Goal: Transaction & Acquisition: Purchase product/service

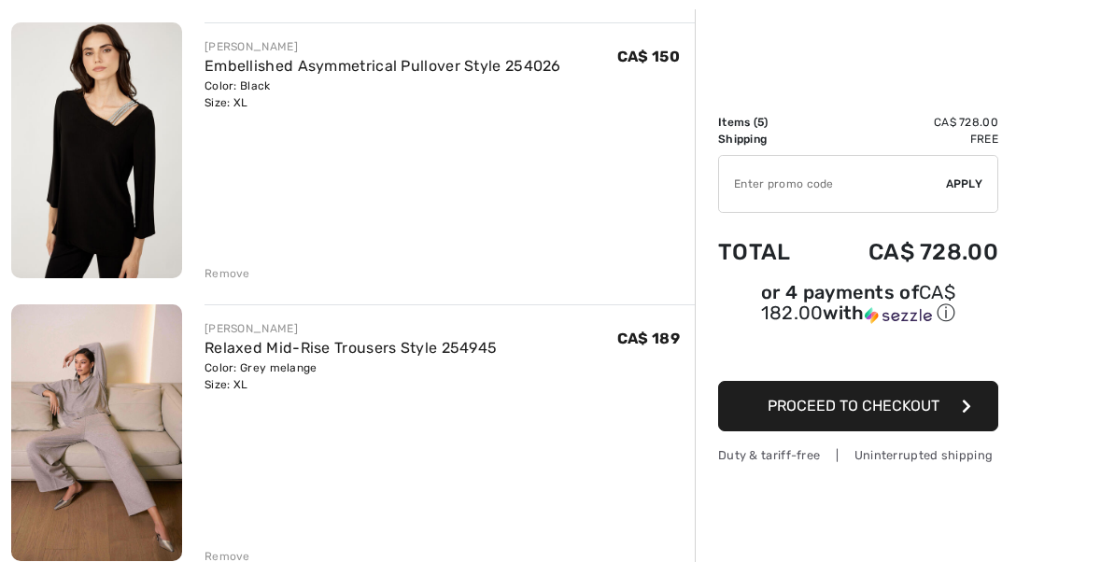
scroll to position [479, 0]
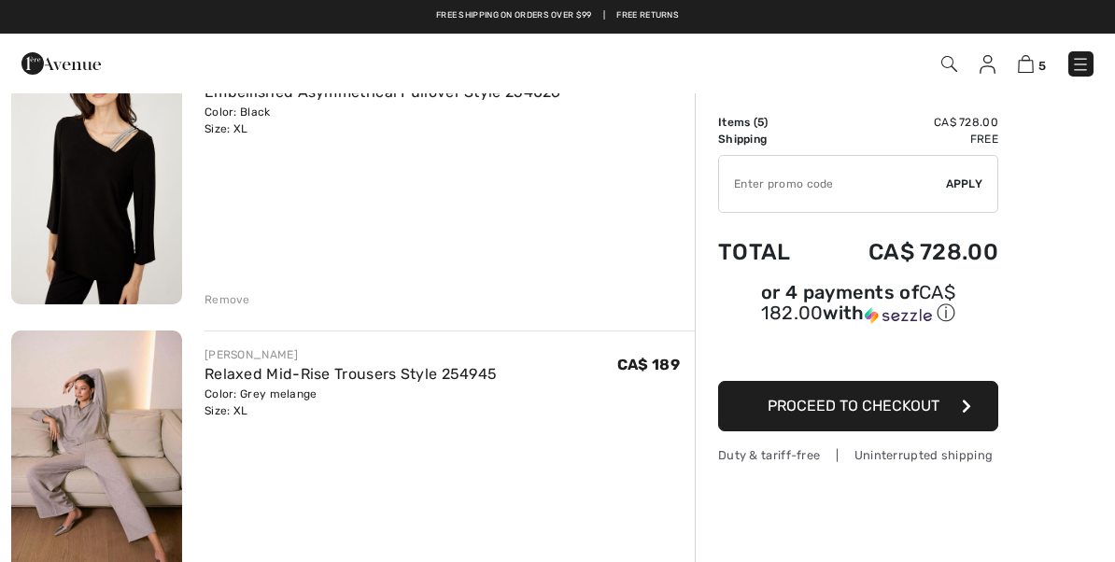
click at [205, 293] on div "Remove" at bounding box center [227, 299] width 46 height 17
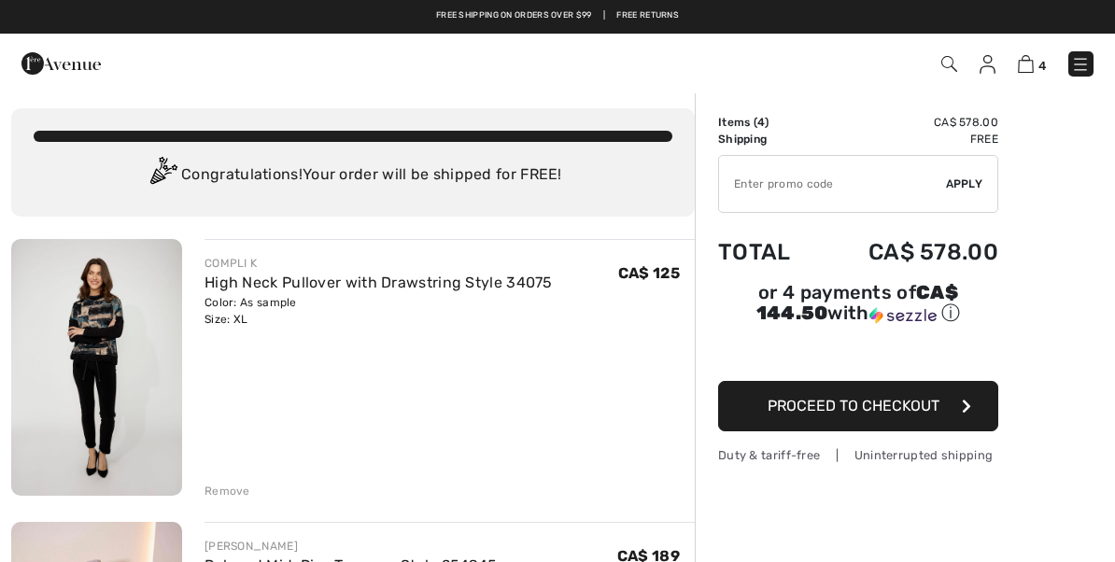
scroll to position [0, 0]
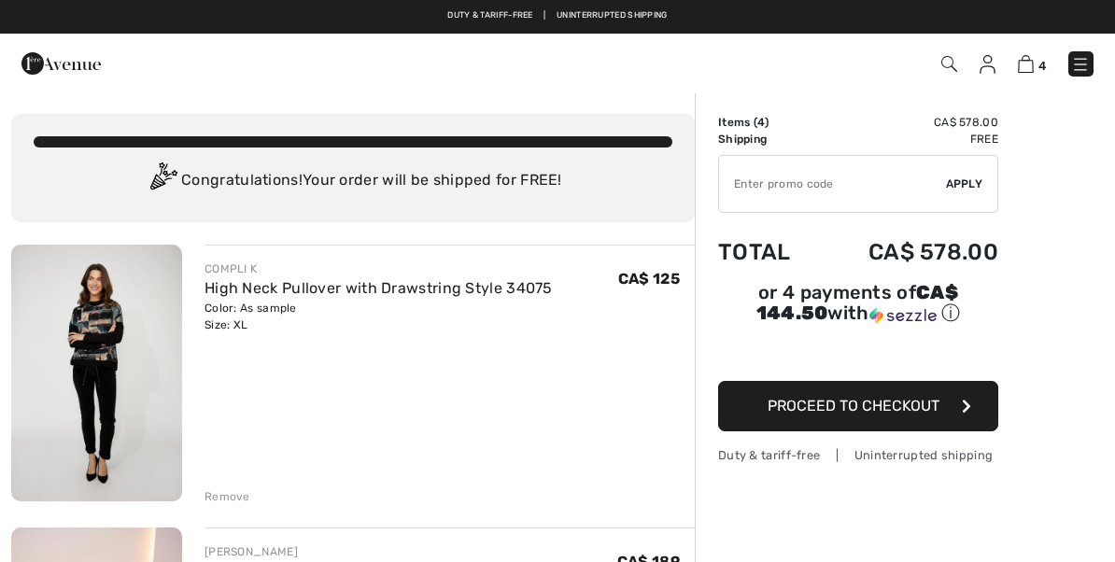
click at [253, 485] on div "Remove" at bounding box center [449, 495] width 490 height 21
click at [237, 478] on div "COMPLI K High Neck Pullover with Drawstring Style 34075 Color: As sample Size: …" at bounding box center [449, 375] width 490 height 260
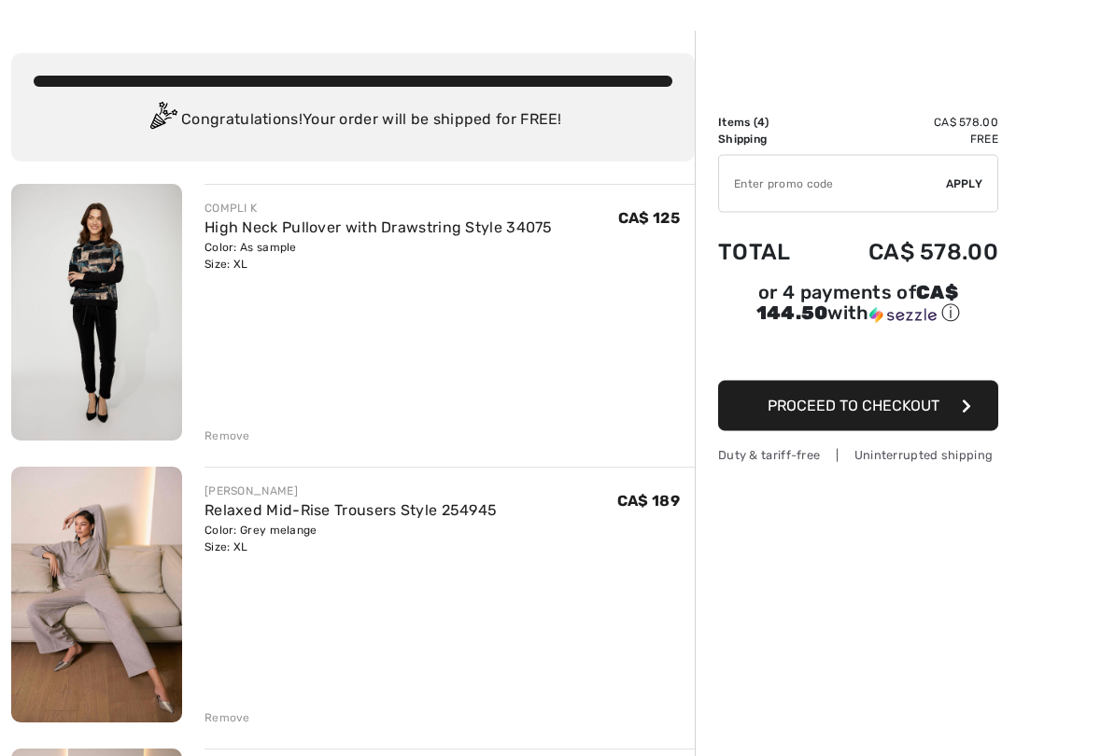
scroll to position [61, 0]
click at [242, 436] on div "Remove" at bounding box center [227, 436] width 46 height 17
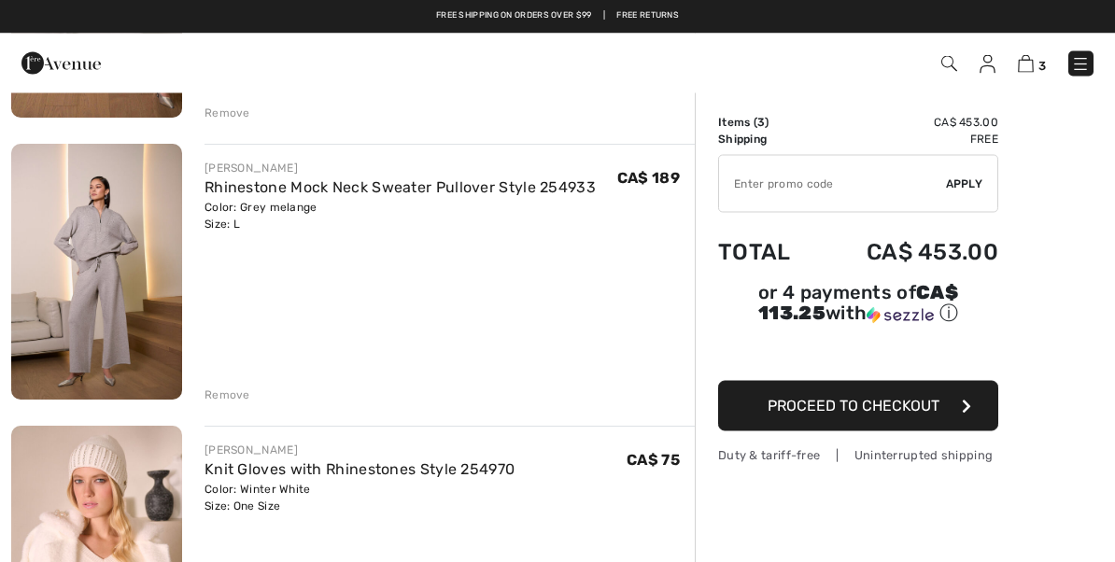
scroll to position [379, 0]
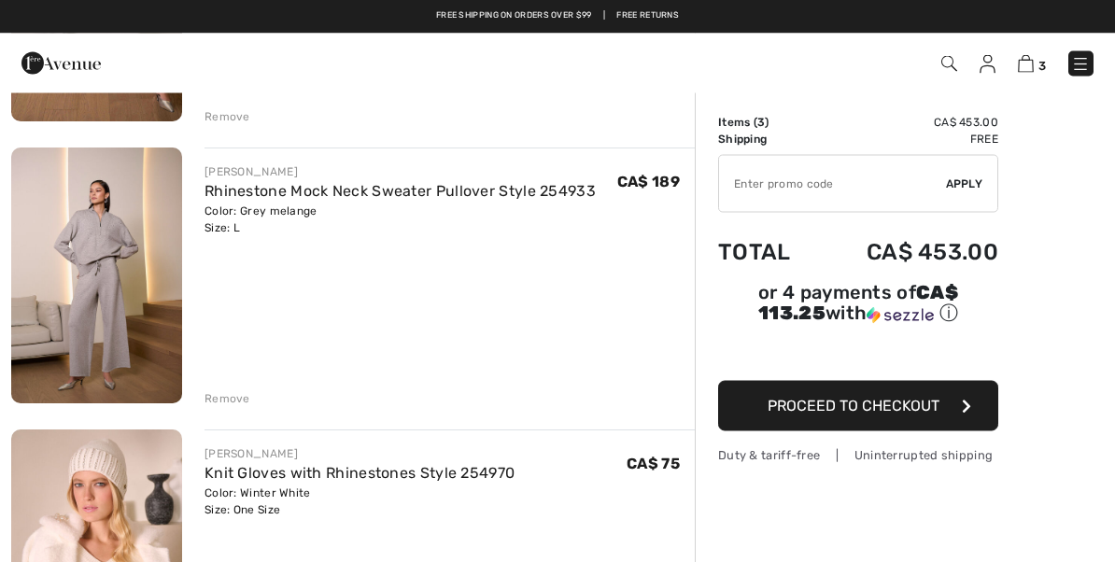
click at [98, 243] on img at bounding box center [96, 276] width 171 height 257
click at [128, 245] on img at bounding box center [96, 276] width 171 height 257
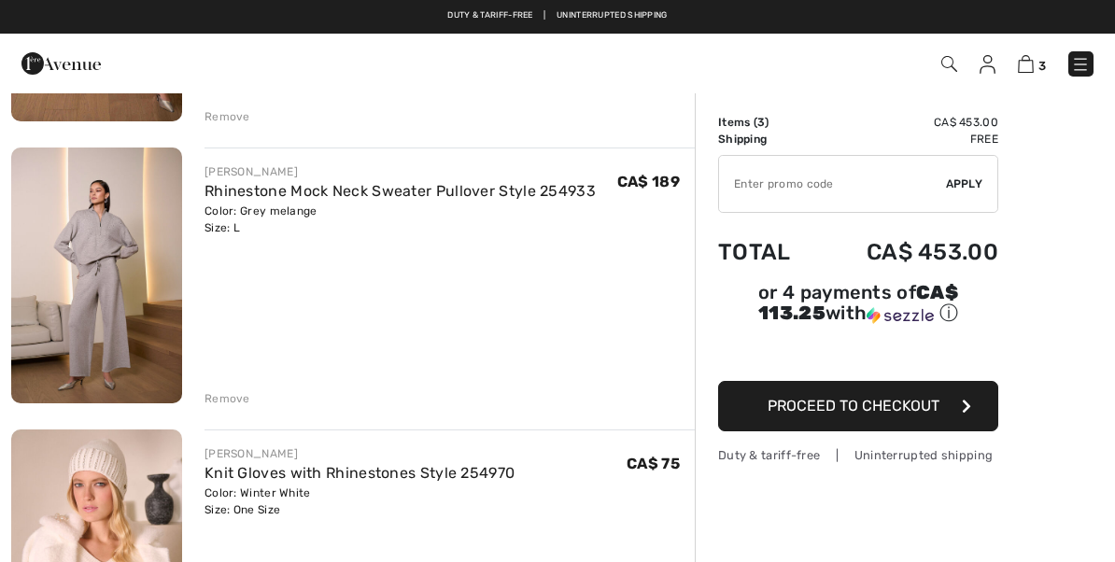
click at [128, 225] on img at bounding box center [96, 276] width 171 height 257
click at [128, 230] on img at bounding box center [96, 276] width 171 height 257
click at [134, 212] on img at bounding box center [96, 276] width 171 height 257
click at [143, 201] on img at bounding box center [96, 276] width 171 height 257
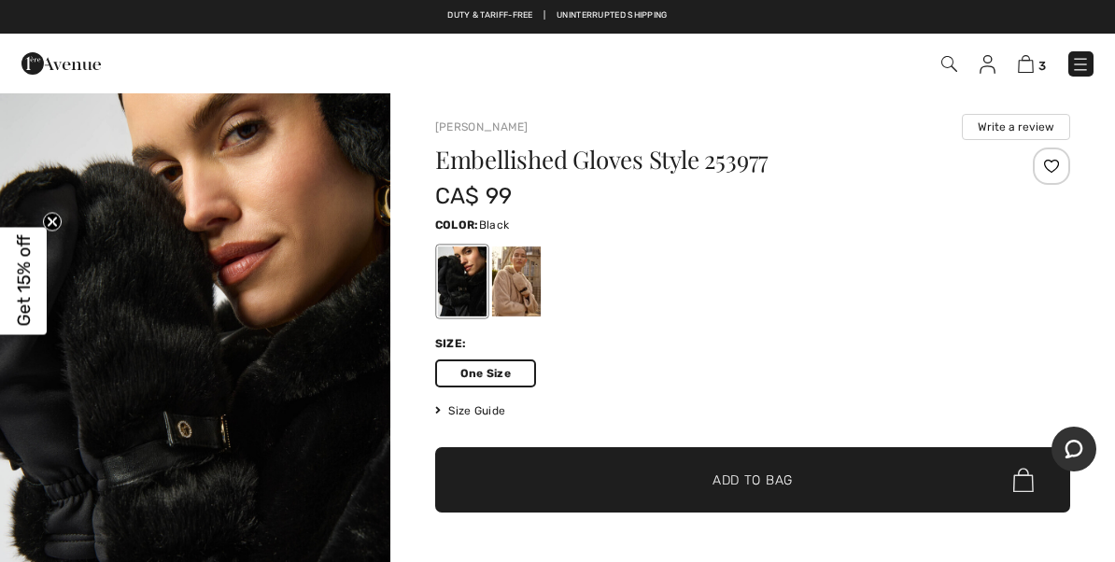
click at [1026, 65] on img at bounding box center [1026, 64] width 16 height 18
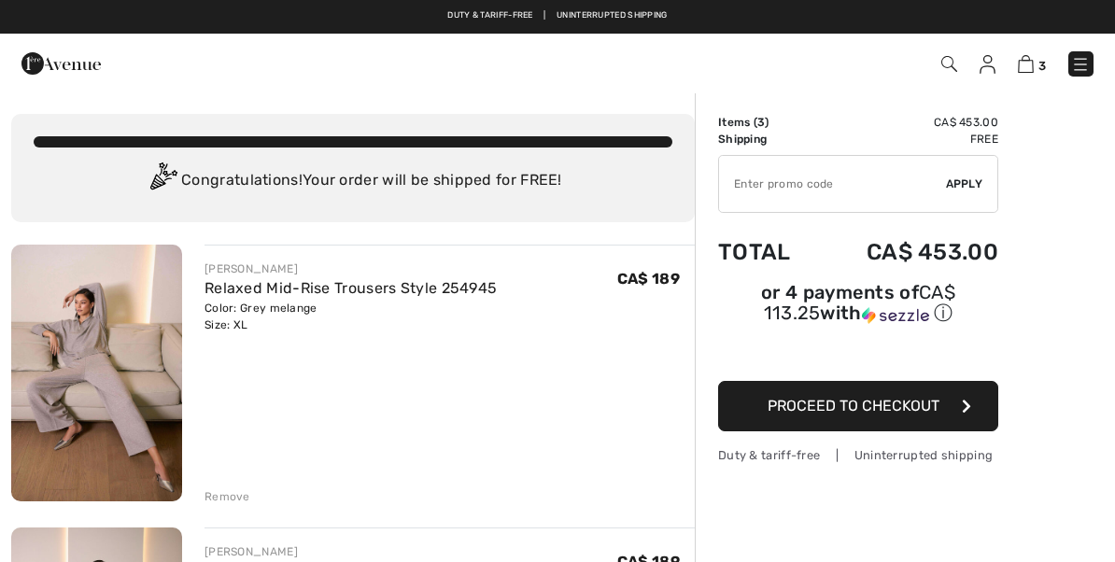
click at [523, 342] on div "[PERSON_NAME] Relaxed Mid-Rise Trousers Style 254945 Color: Grey melange Size: …" at bounding box center [449, 375] width 490 height 260
click at [110, 398] on img at bounding box center [96, 373] width 171 height 257
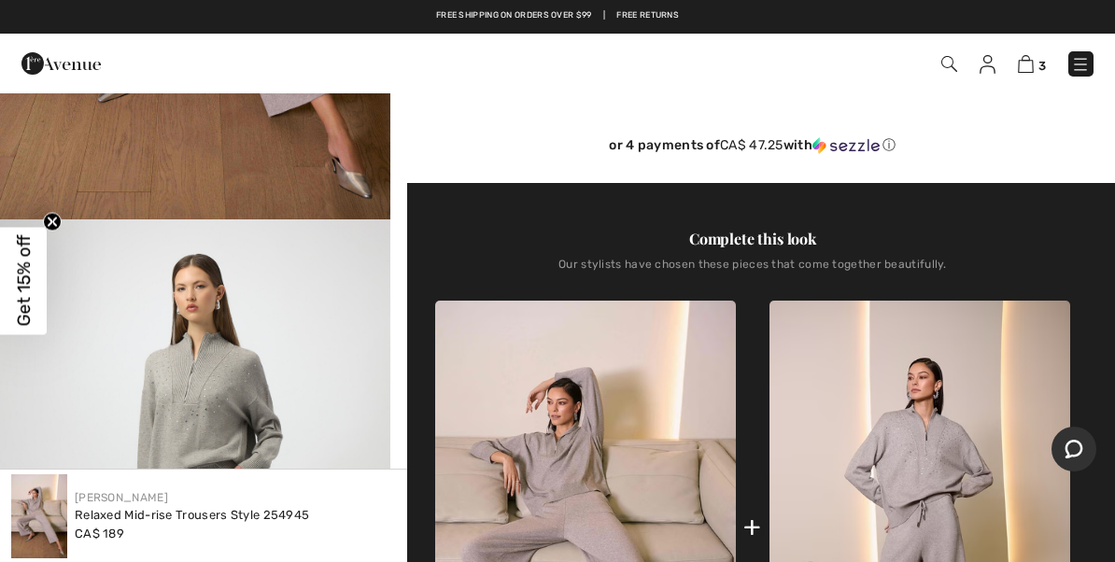
scroll to position [451, 0]
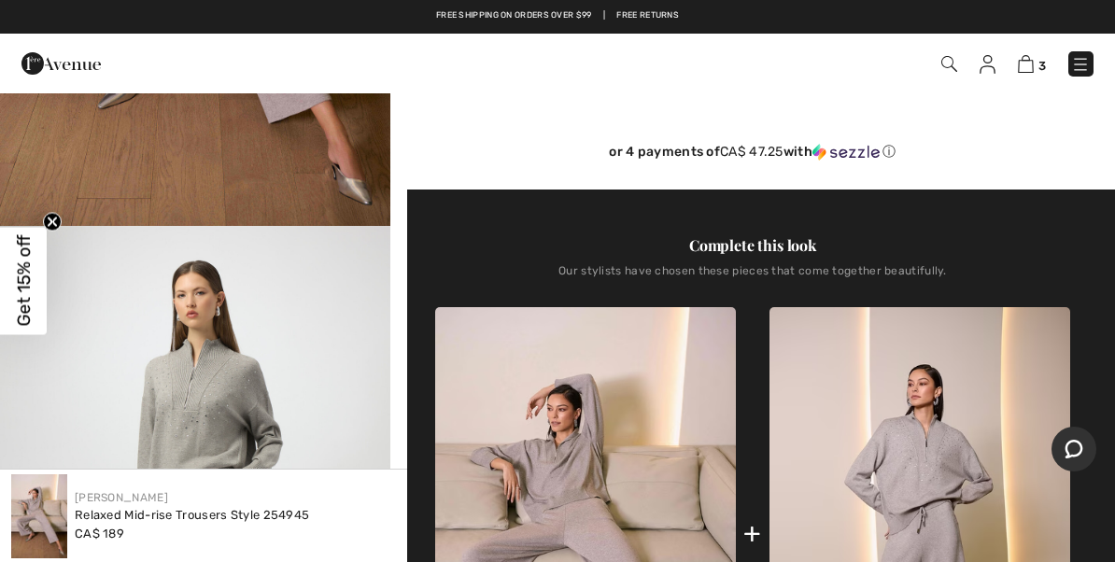
click at [1025, 60] on img at bounding box center [1026, 64] width 16 height 18
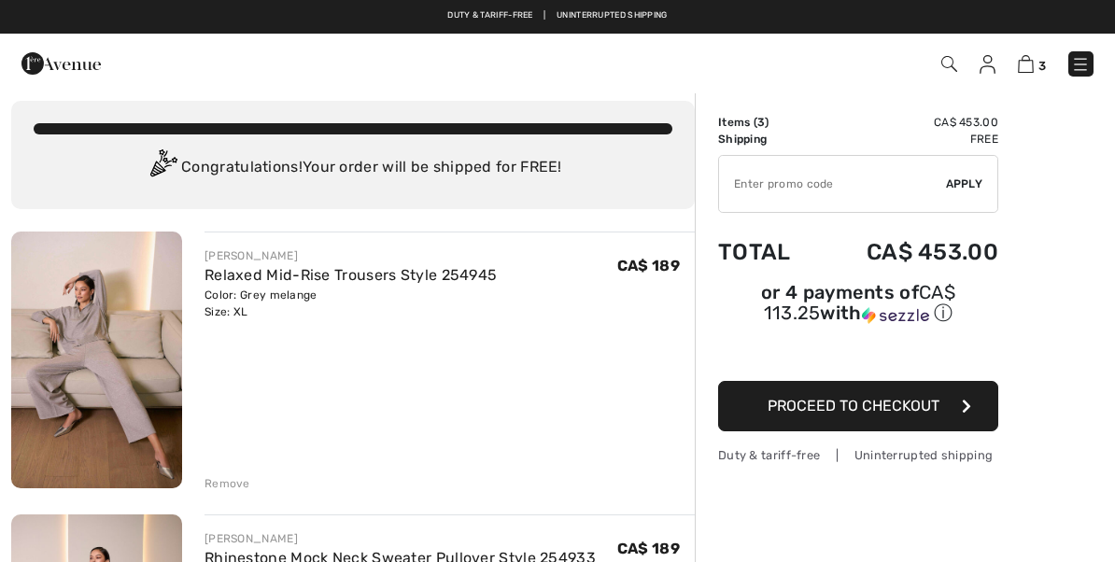
scroll to position [12, 0]
